Goal: Transaction & Acquisition: Purchase product/service

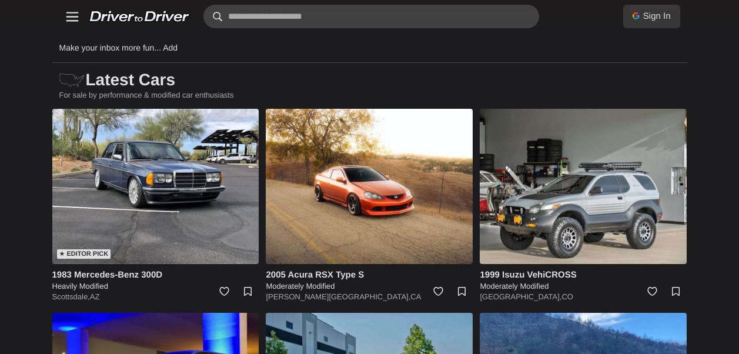
click at [341, 13] on input "text" at bounding box center [370, 17] width 335 height 24
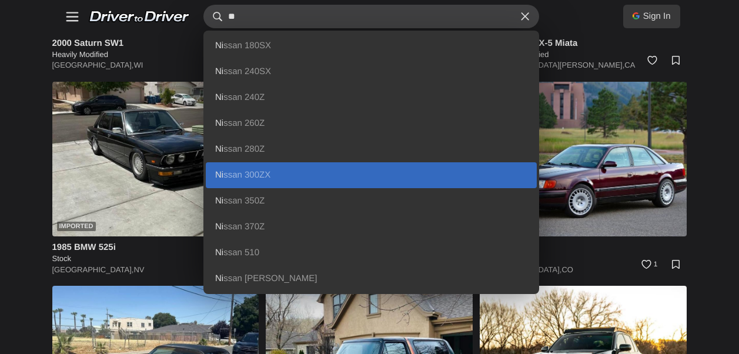
scroll to position [470, 0]
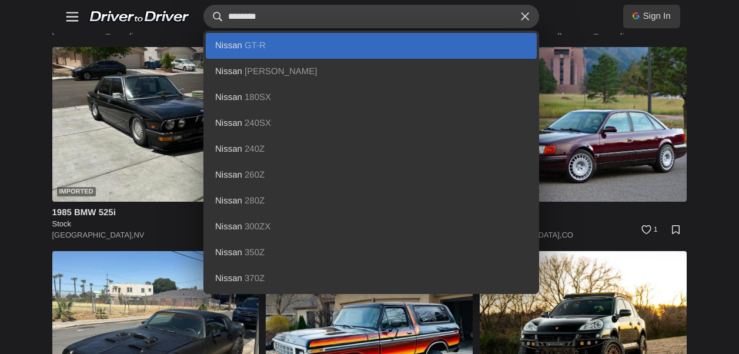
type input "********"
click at [248, 52] on link "Nissan GT-R" at bounding box center [371, 46] width 331 height 26
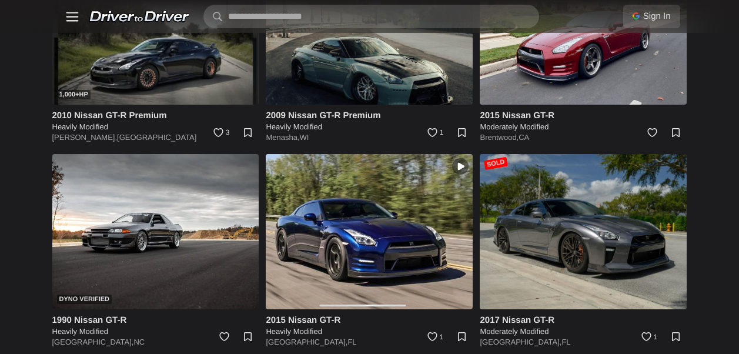
scroll to position [1645, 0]
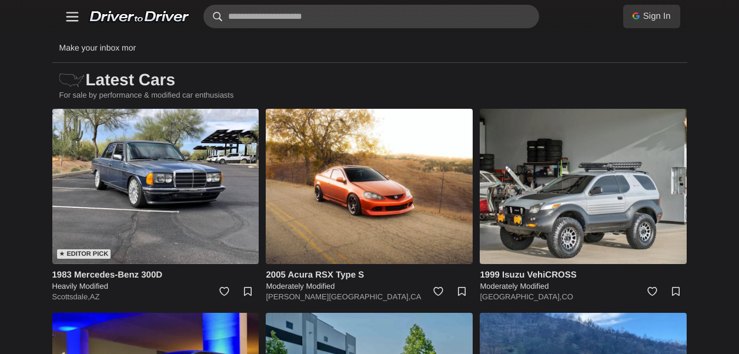
click at [409, 11] on input "text" at bounding box center [370, 17] width 335 height 24
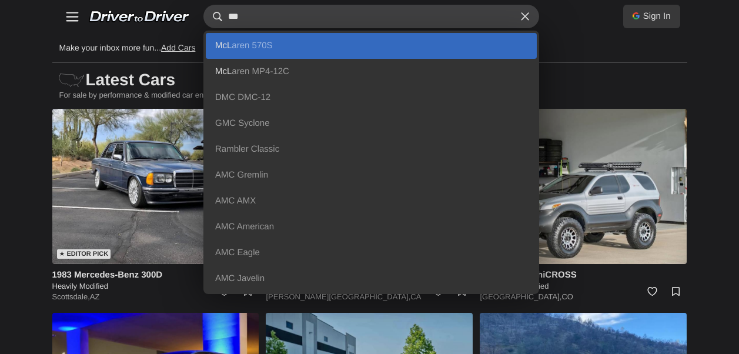
type input "***"
click at [352, 53] on link "McL aren 570S" at bounding box center [371, 46] width 331 height 26
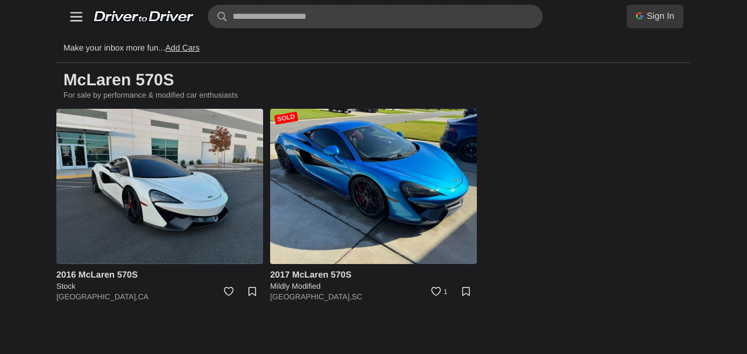
click at [125, 204] on img at bounding box center [159, 186] width 207 height 155
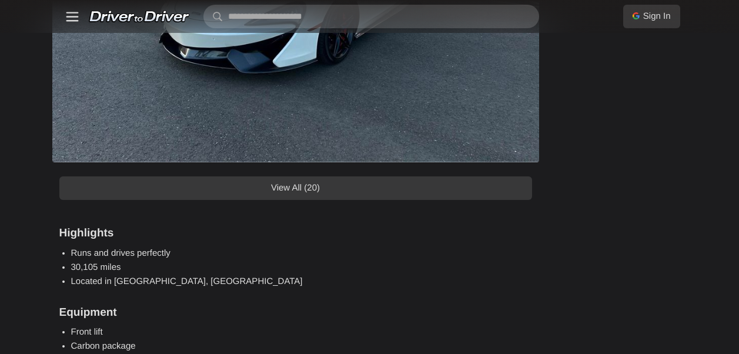
scroll to position [1116, 0]
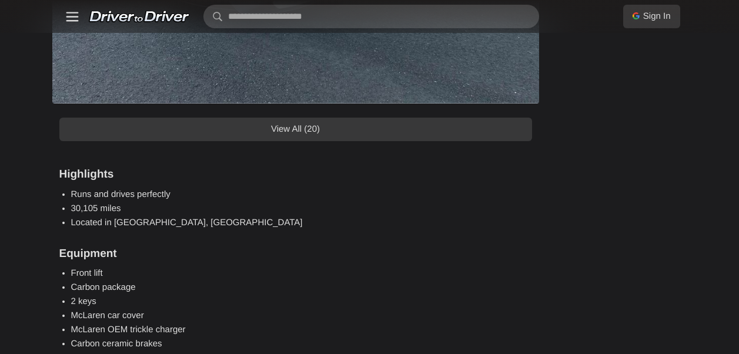
click at [388, 132] on link "View All (20)" at bounding box center [295, 130] width 472 height 24
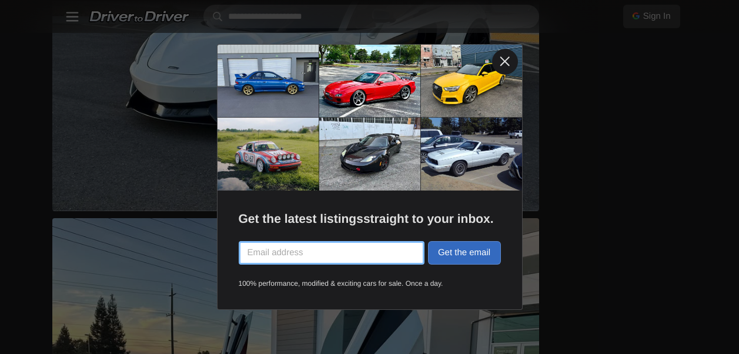
scroll to position [1528, 0]
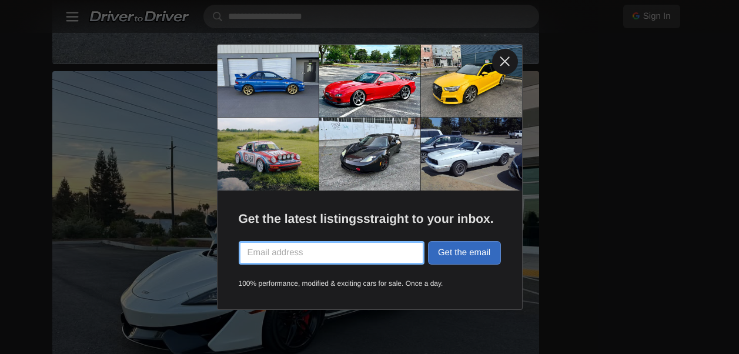
click at [503, 58] on link at bounding box center [505, 62] width 26 height 26
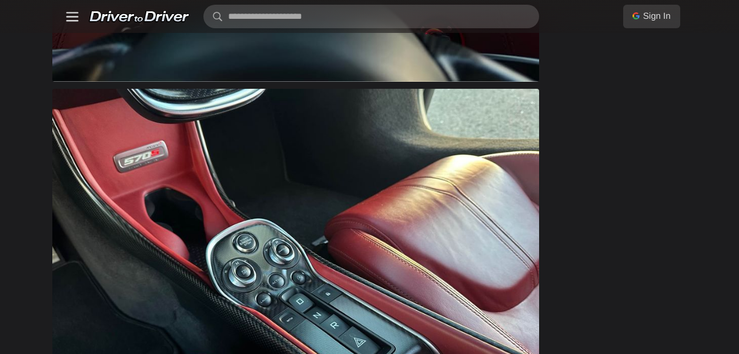
scroll to position [6346, 0]
